Goal: Information Seeking & Learning: Learn about a topic

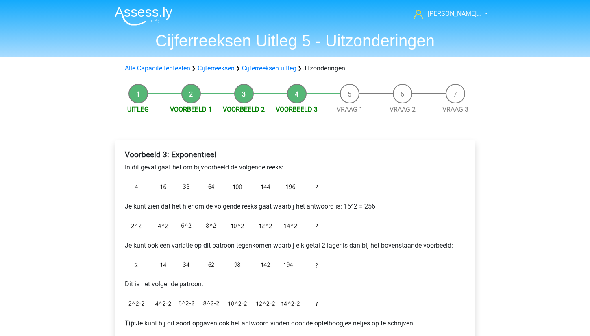
scroll to position [107, 0]
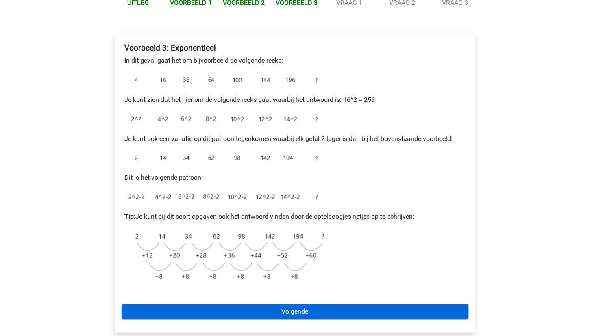
click at [288, 308] on link "Volgende" at bounding box center [295, 311] width 347 height 15
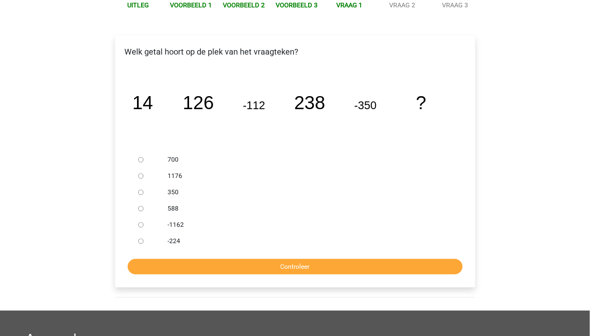
scroll to position [104, 0]
click at [139, 208] on input "588" at bounding box center [140, 208] width 5 height 5
radio input "true"
click at [231, 271] on input "Controleer" at bounding box center [295, 266] width 335 height 15
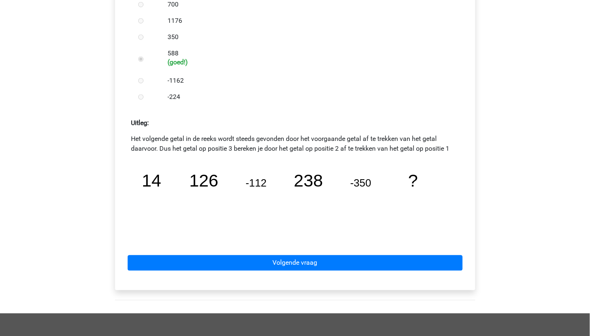
scroll to position [279, 0]
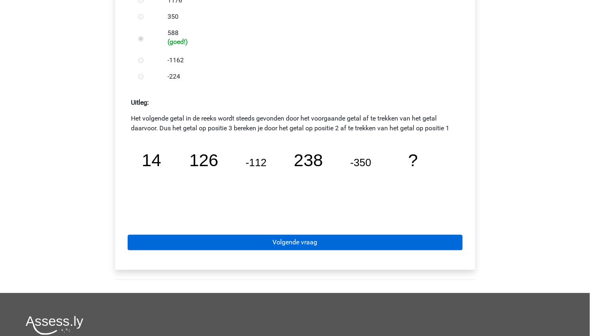
click at [317, 240] on link "Volgende vraag" at bounding box center [295, 242] width 335 height 15
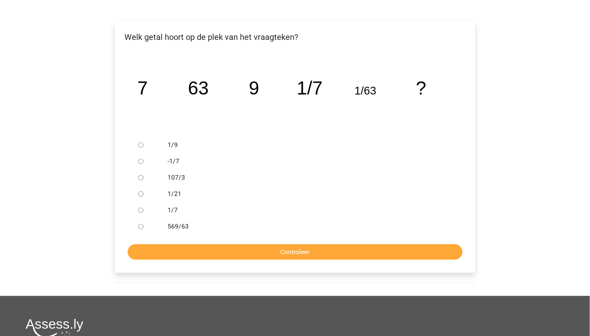
scroll to position [120, 0]
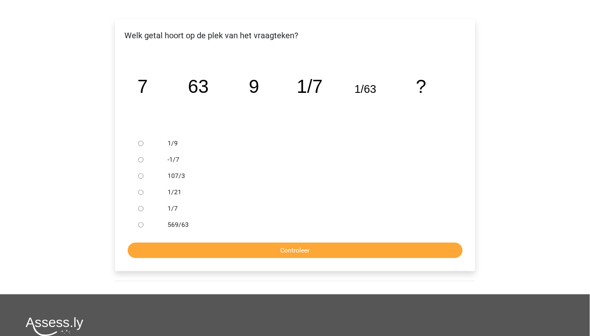
click at [142, 142] on input "1/9" at bounding box center [140, 143] width 5 height 5
radio input "true"
click at [274, 243] on input "Controleer" at bounding box center [295, 249] width 335 height 15
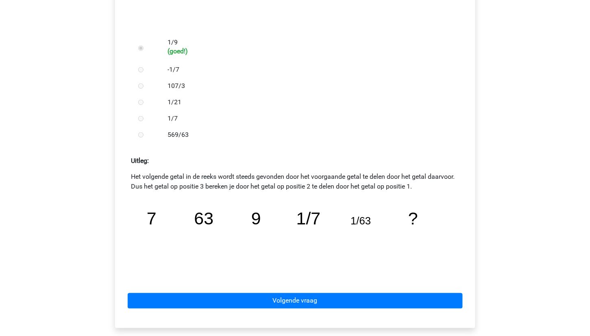
scroll to position [221, 0]
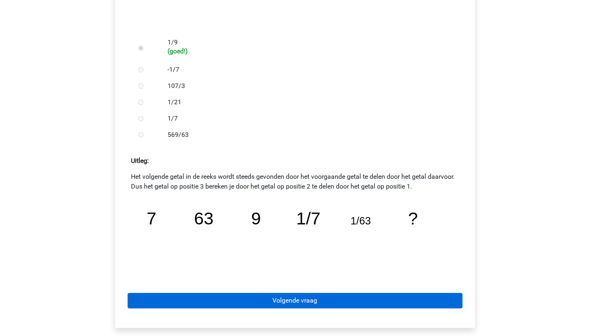
click at [290, 295] on link "Volgende vraag" at bounding box center [295, 300] width 335 height 15
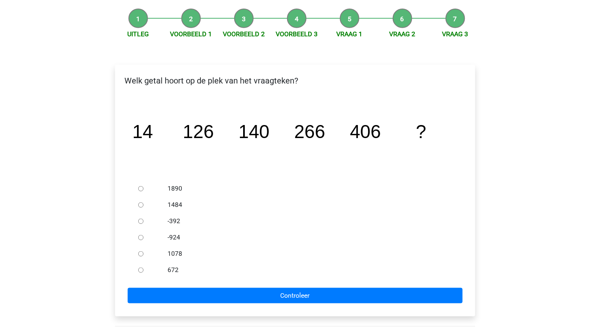
scroll to position [72, 0]
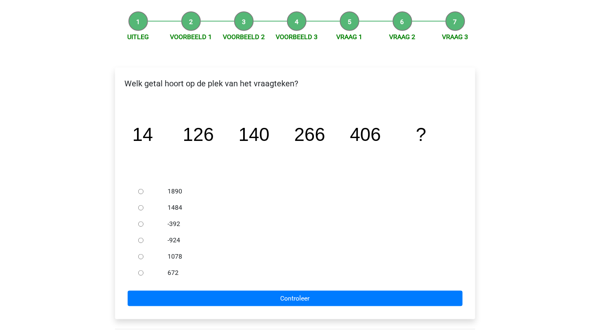
drag, startPoint x: 140, startPoint y: 268, endPoint x: 147, endPoint y: 273, distance: 9.1
click at [140, 270] on input "672" at bounding box center [140, 272] width 5 height 5
radio input "true"
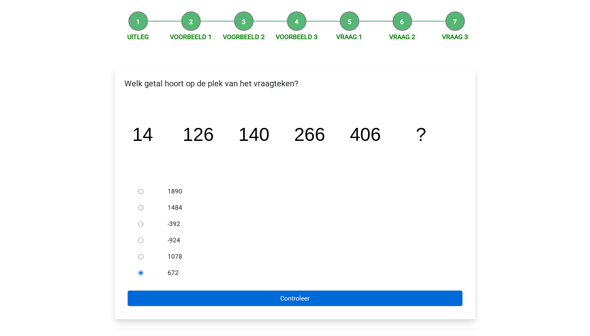
click at [197, 297] on input "Controleer" at bounding box center [295, 297] width 335 height 15
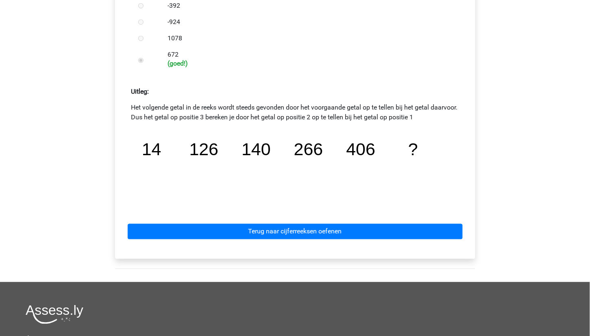
scroll to position [334, 0]
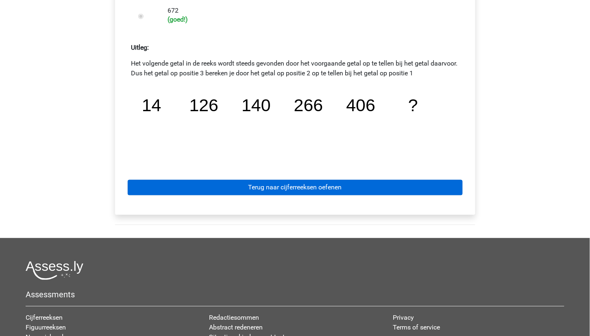
click at [297, 182] on link "Terug naar cijferreeksen oefenen" at bounding box center [295, 187] width 335 height 15
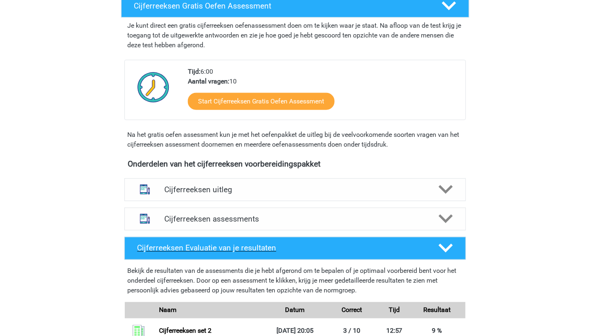
scroll to position [151, 0]
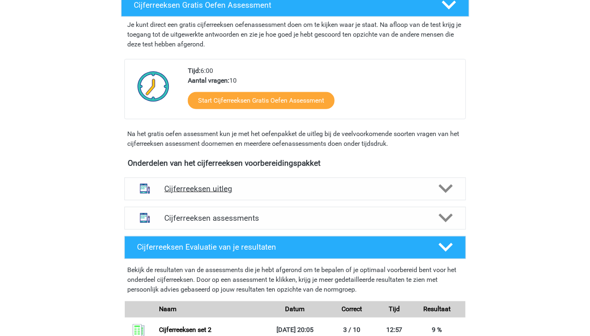
click at [440, 192] on polygon at bounding box center [446, 188] width 14 height 9
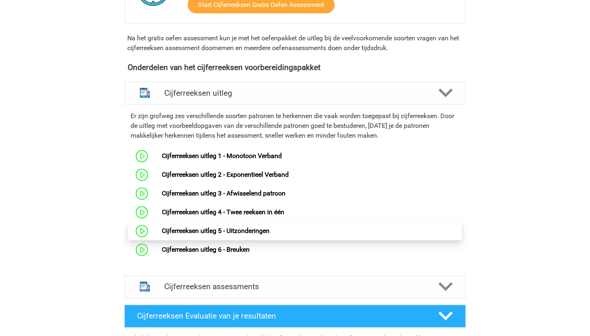
scroll to position [251, 0]
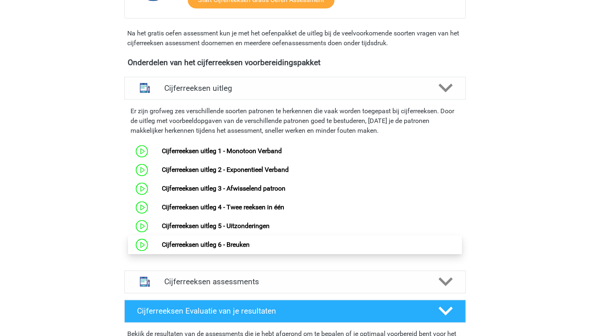
click at [181, 249] on link "Cijferreeksen uitleg 6 - Breuken" at bounding box center [206, 245] width 88 height 8
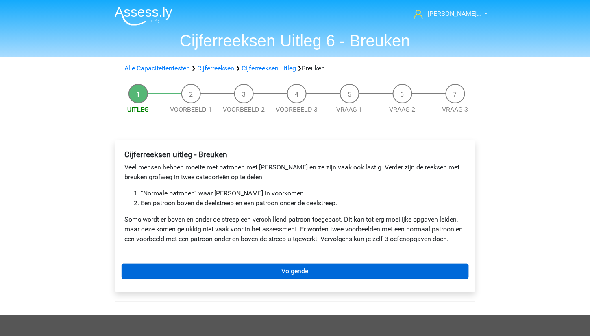
scroll to position [0, 1]
click at [292, 272] on link "Volgende" at bounding box center [295, 270] width 347 height 15
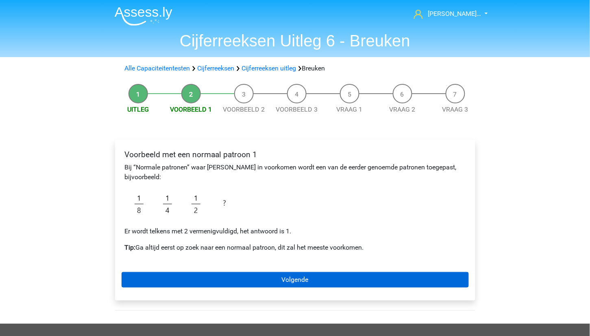
click at [256, 272] on link "Volgende" at bounding box center [295, 279] width 347 height 15
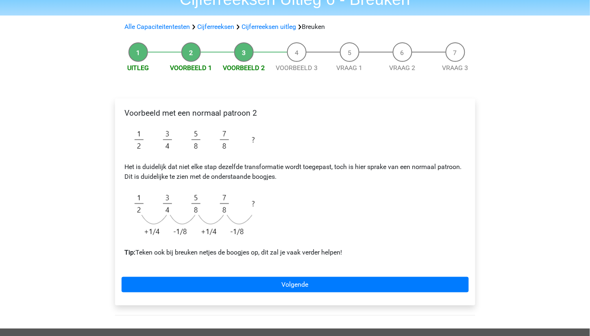
scroll to position [39, 0]
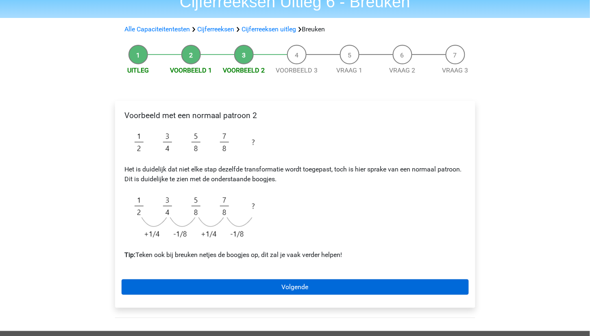
click at [247, 279] on link "Volgende" at bounding box center [295, 286] width 347 height 15
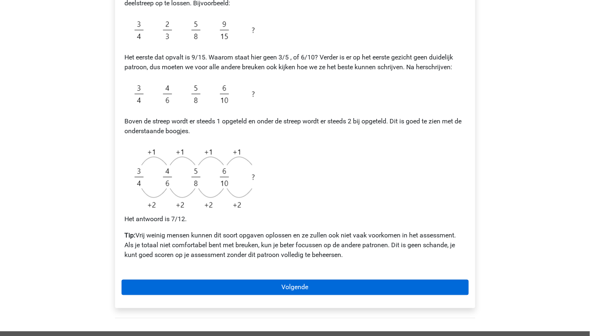
scroll to position [195, 0]
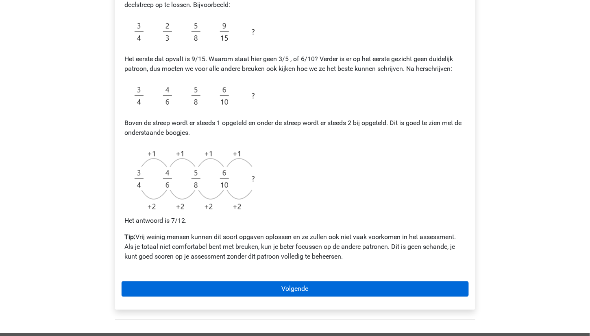
click at [255, 284] on link "Volgende" at bounding box center [295, 288] width 347 height 15
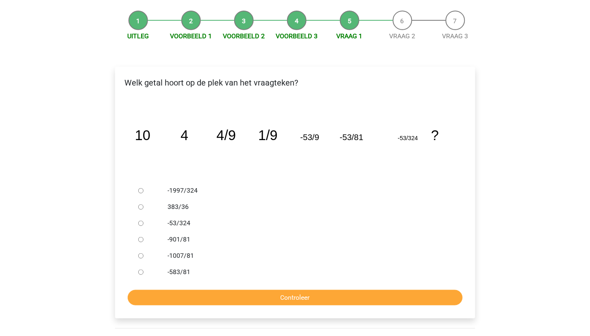
scroll to position [74, 0]
